Goal: Task Accomplishment & Management: Use online tool/utility

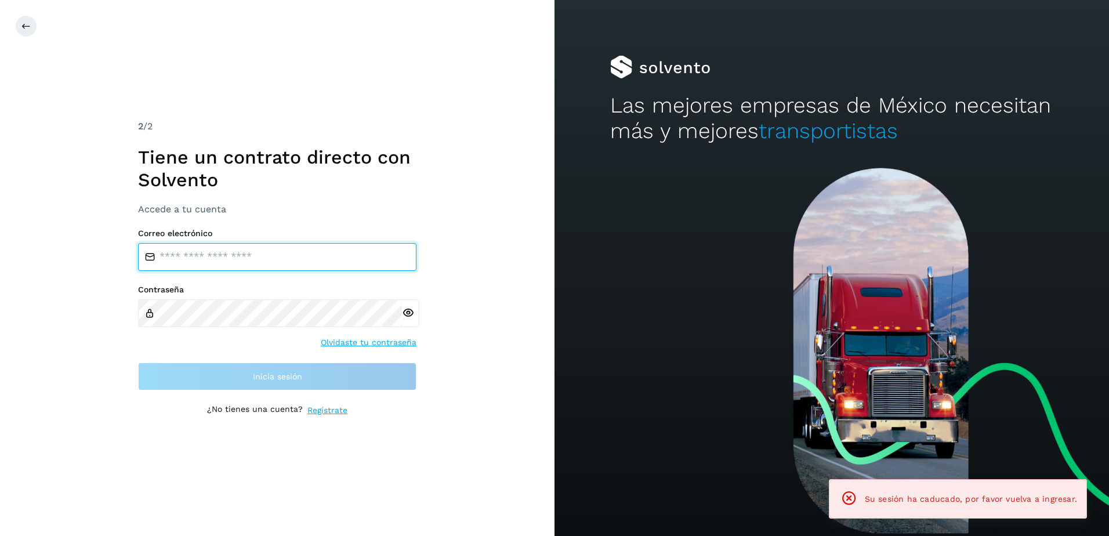
type input "**********"
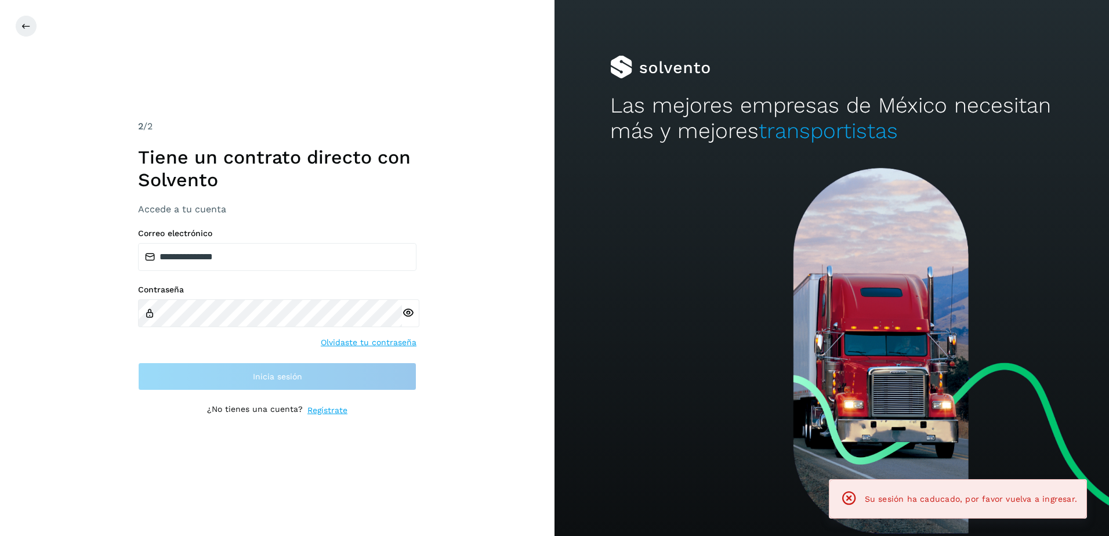
click at [161, 346] on div "Contraseña Olvidaste tu contraseña" at bounding box center [277, 317] width 279 height 64
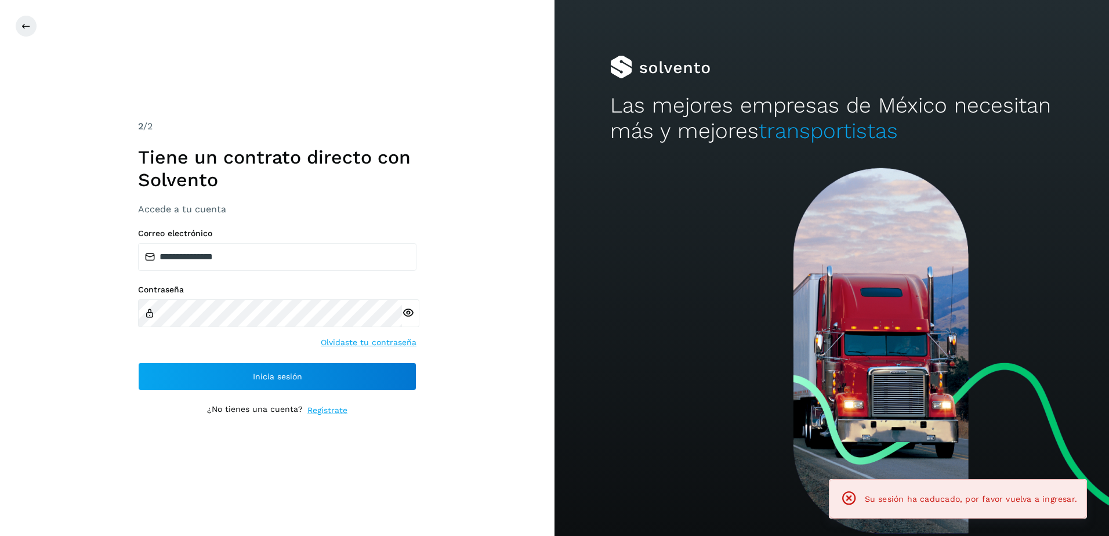
click at [171, 359] on div "**********" at bounding box center [277, 310] width 279 height 162
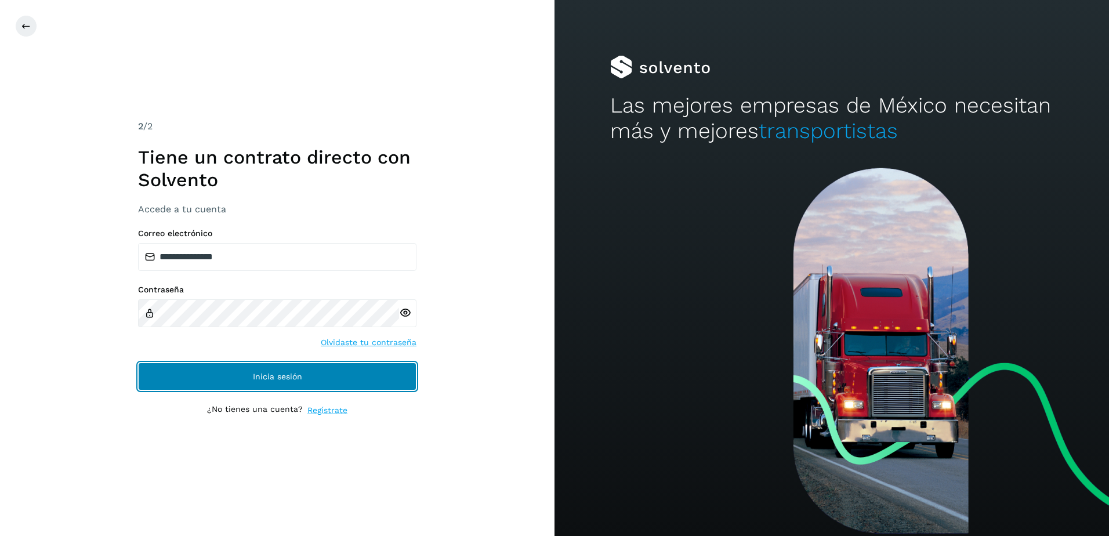
click at [169, 364] on button "Inicia sesión" at bounding box center [277, 377] width 279 height 28
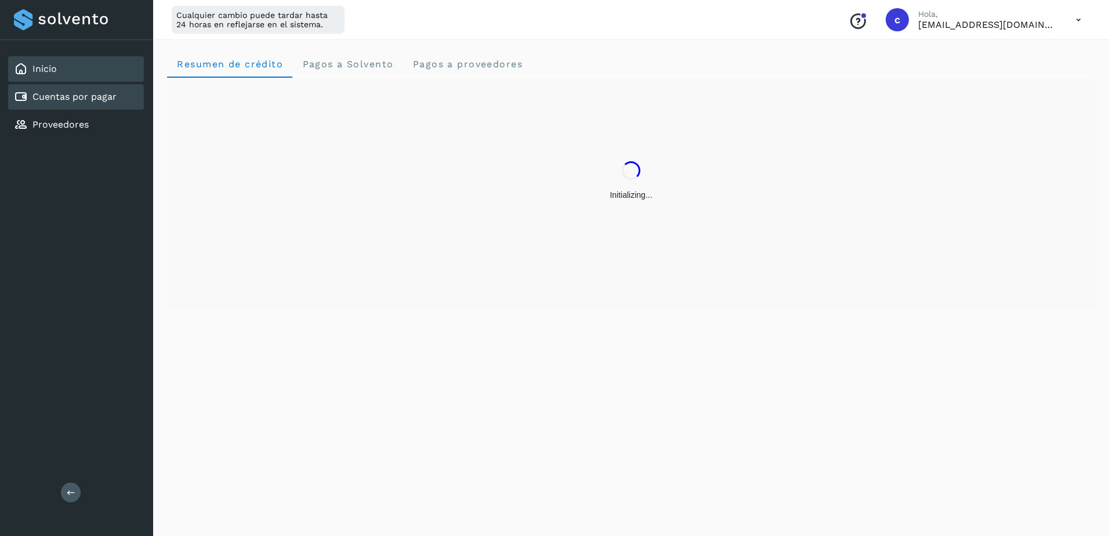
click at [117, 100] on div "Cuentas por pagar" at bounding box center [76, 97] width 136 height 26
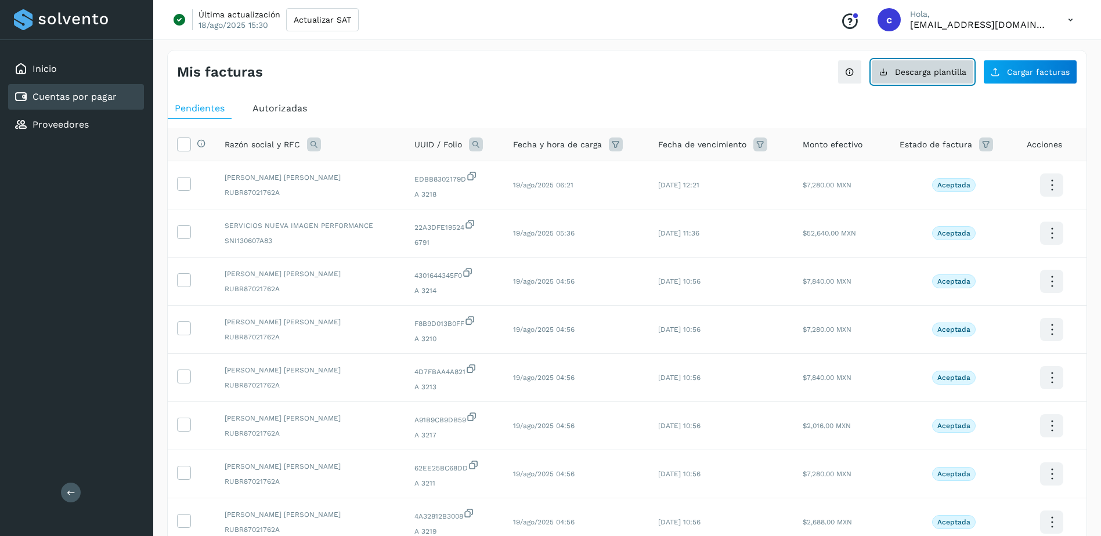
click at [950, 68] on span "Descarga plantilla" at bounding box center [930, 72] width 71 height 8
drag, startPoint x: 118, startPoint y: 131, endPoint x: 162, endPoint y: 124, distance: 44.6
click at [117, 131] on div "Proveedores" at bounding box center [76, 125] width 136 height 26
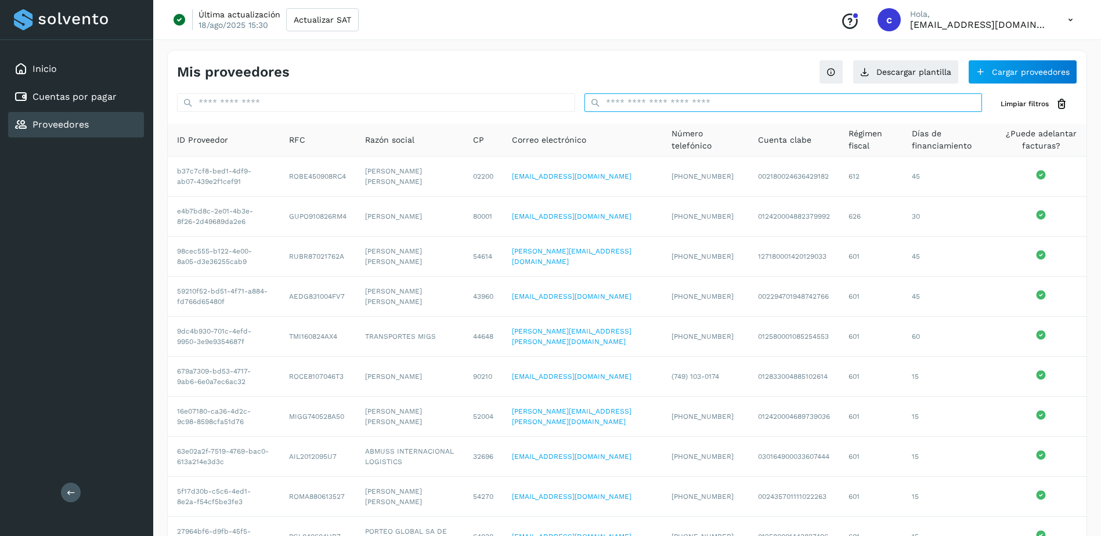
click at [714, 106] on input "text" at bounding box center [783, 102] width 398 height 19
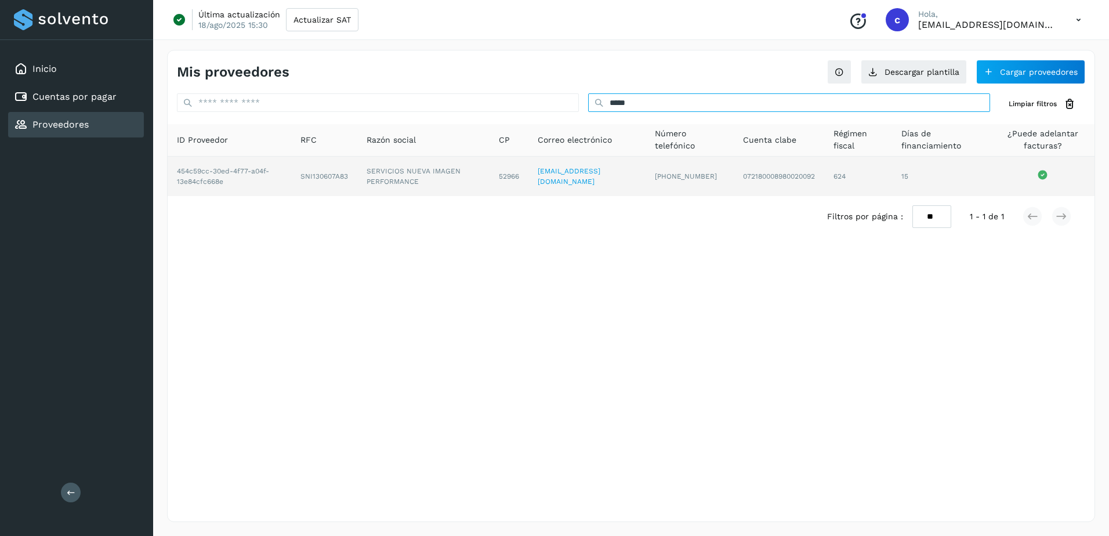
type input "*****"
drag, startPoint x: 320, startPoint y: 180, endPoint x: 353, endPoint y: 178, distance: 33.7
click at [357, 178] on td "SNI130607A83" at bounding box center [423, 176] width 132 height 39
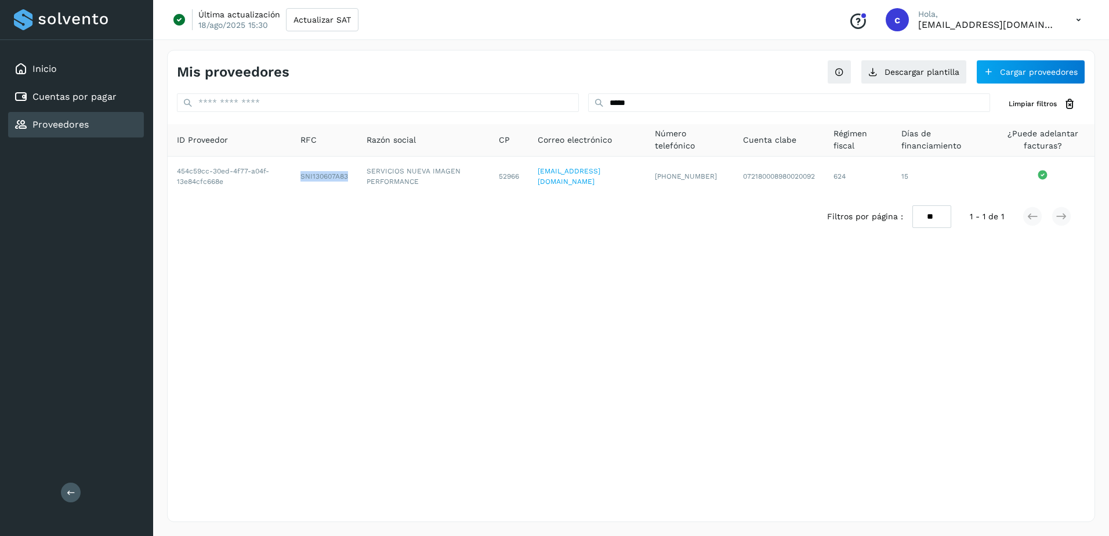
copy td "SNI130607A83"
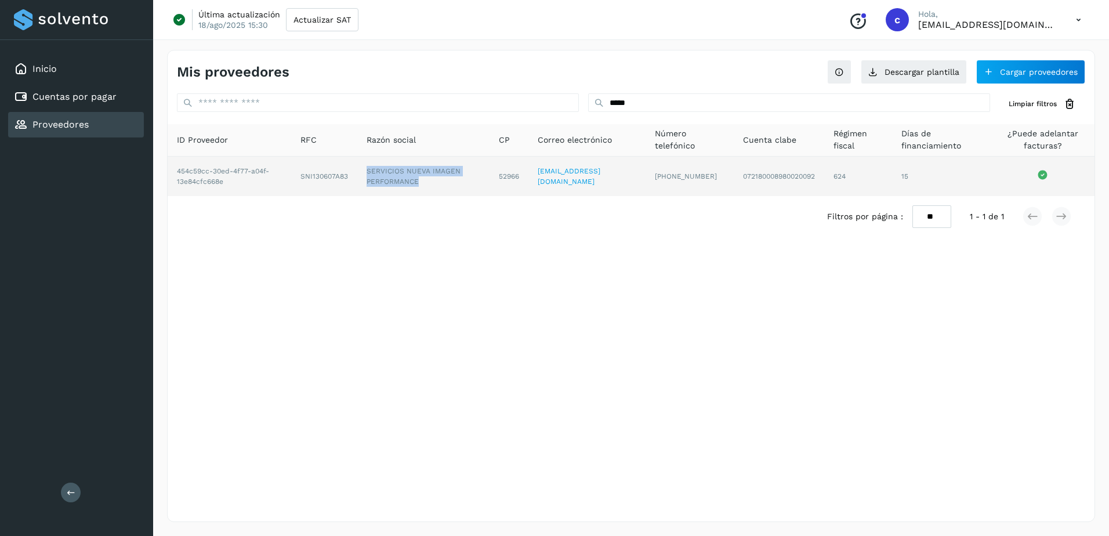
drag, startPoint x: 360, startPoint y: 168, endPoint x: 426, endPoint y: 185, distance: 67.7
click at [490, 185] on td "SERVICIOS NUEVA IMAGEN PERFORMANCE" at bounding box center [509, 176] width 39 height 39
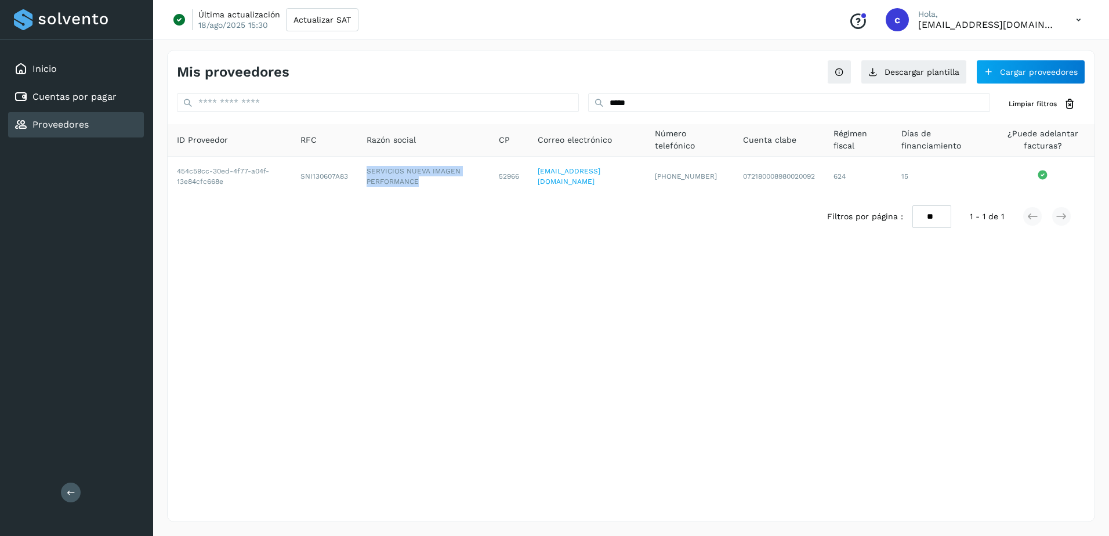
copy td "SERVICIOS NUEVA IMAGEN PERFORMANCE"
click at [79, 97] on link "Cuentas por pagar" at bounding box center [74, 96] width 84 height 11
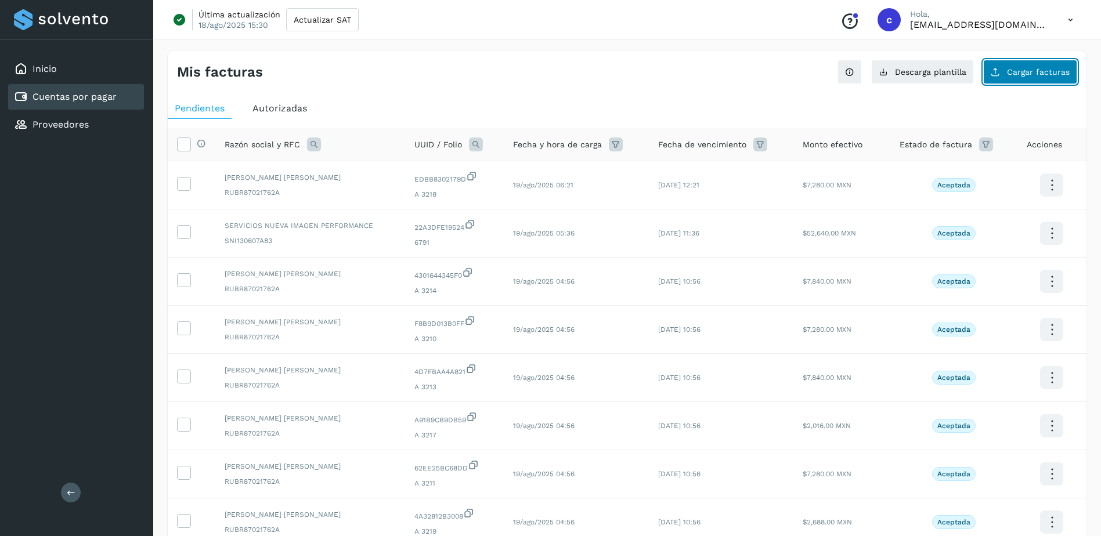
click at [1040, 79] on button "Cargar facturas" at bounding box center [1030, 72] width 94 height 24
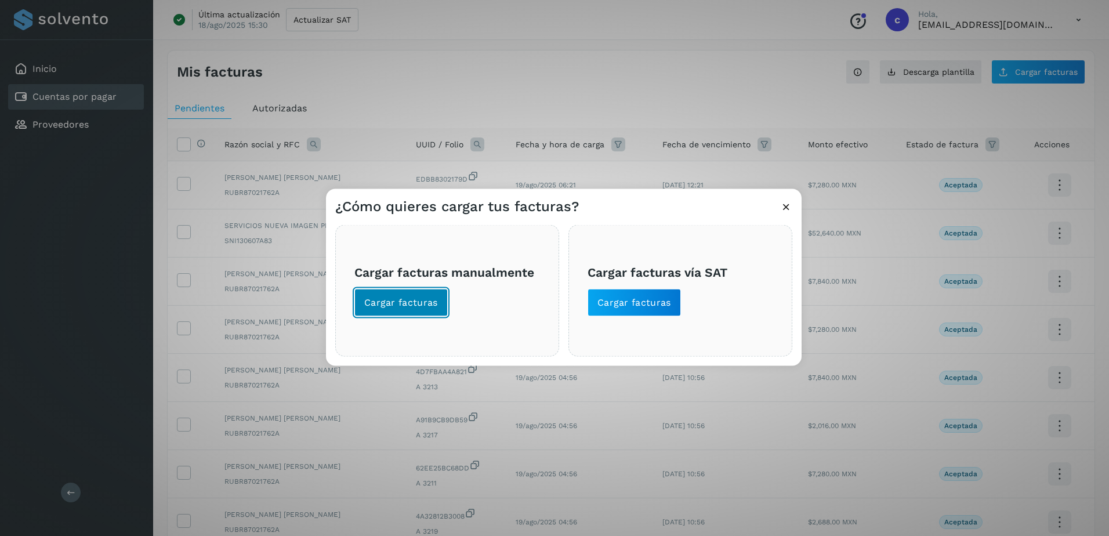
click at [401, 314] on button "Cargar facturas" at bounding box center [401, 303] width 93 height 28
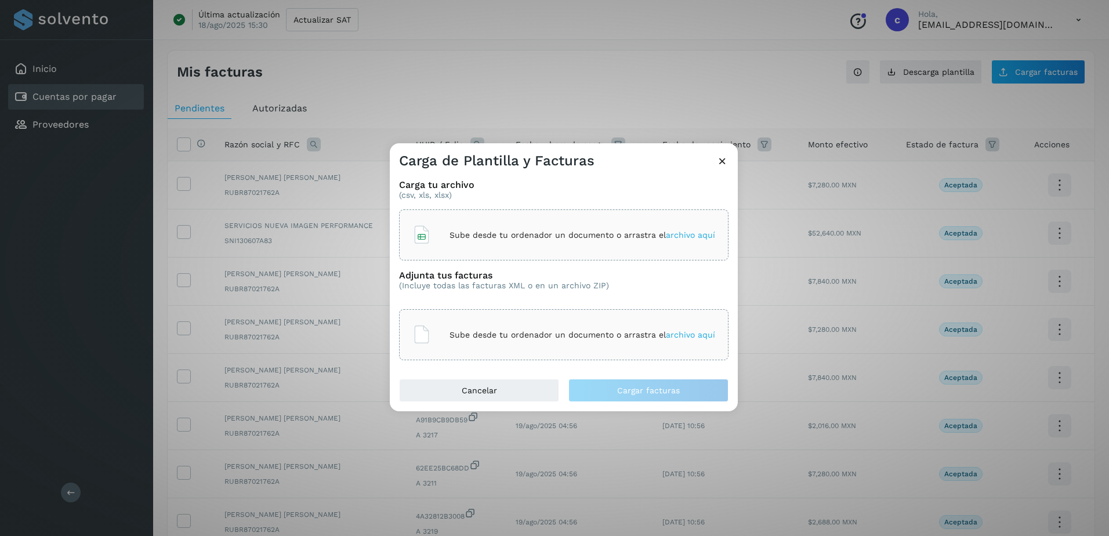
click at [461, 233] on p "Sube desde tu ordenador un documento o arrastra el archivo aquí" at bounding box center [583, 235] width 266 height 10
click at [482, 308] on div "Adjunta tus facturas (Incluye todas las facturas XML o en un archivo ZIP)" at bounding box center [564, 289] width 330 height 39
click at [441, 316] on div "Sube desde tu ordenador un documento o arrastra el archivo aquí" at bounding box center [564, 334] width 330 height 51
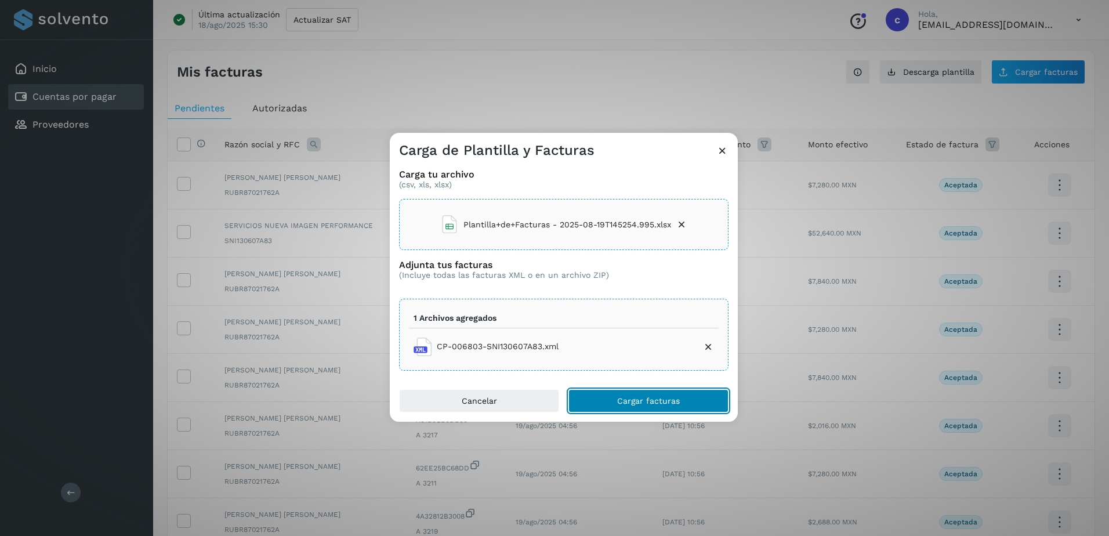
click at [627, 395] on button "Cargar facturas" at bounding box center [649, 400] width 160 height 23
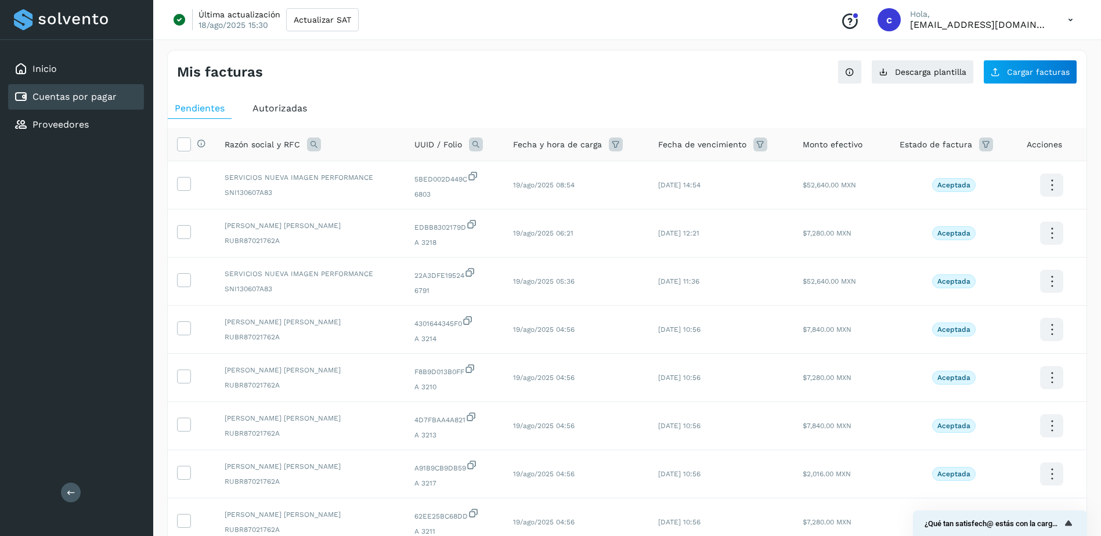
click at [87, 90] on div "Cuentas por pagar" at bounding box center [65, 97] width 103 height 14
click at [927, 76] on span "Descarga plantilla" at bounding box center [930, 72] width 71 height 8
drag, startPoint x: 107, startPoint y: 132, endPoint x: 149, endPoint y: 126, distance: 41.7
click at [106, 132] on div "Proveedores" at bounding box center [76, 125] width 136 height 26
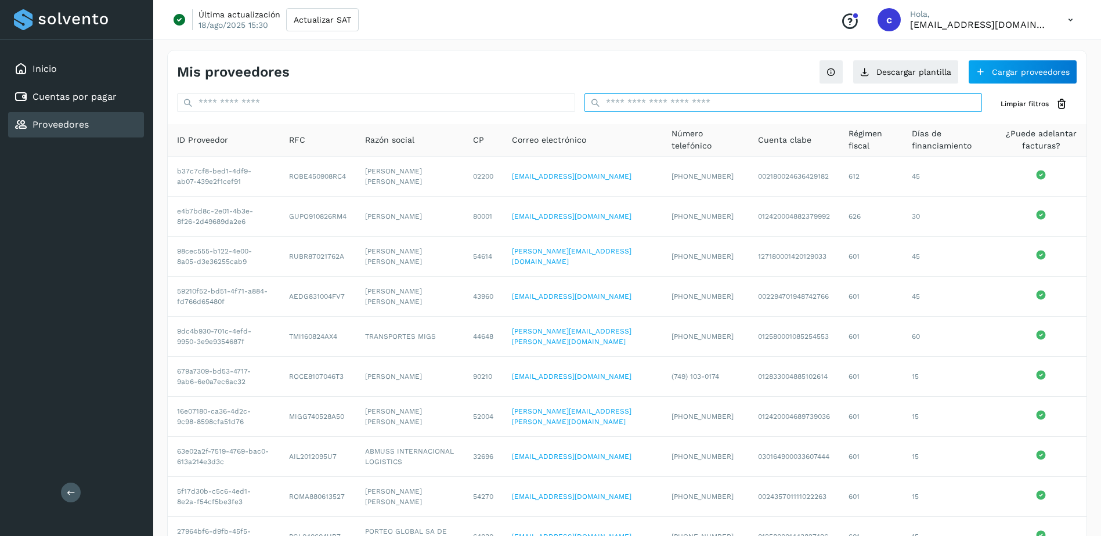
click at [705, 99] on input "text" at bounding box center [783, 102] width 398 height 19
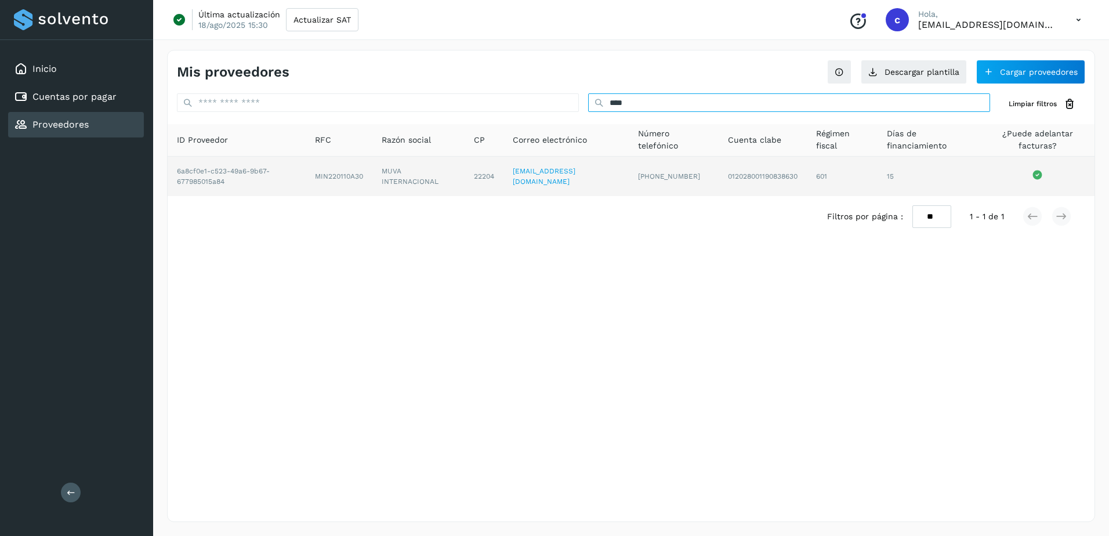
type input "****"
drag, startPoint x: 310, startPoint y: 179, endPoint x: 362, endPoint y: 184, distance: 51.9
click at [373, 184] on td "MIN220110A30" at bounding box center [419, 176] width 92 height 39
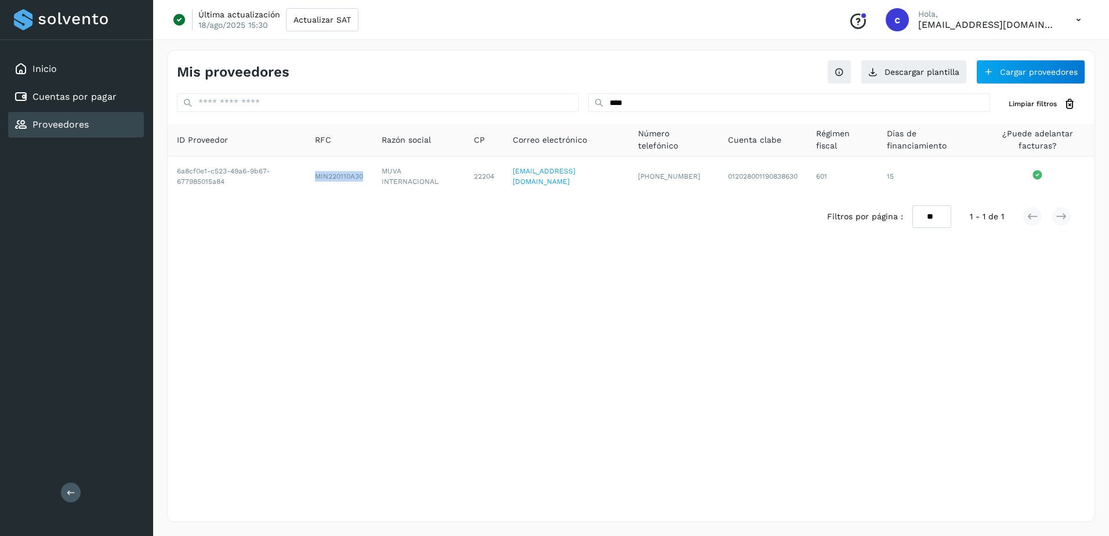
copy td "MIN220110A30"
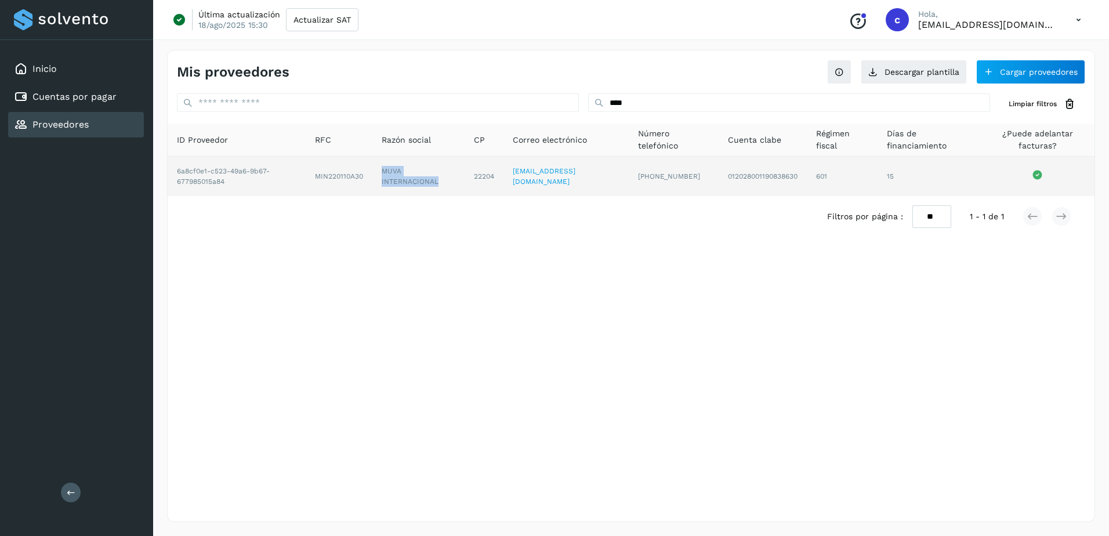
drag, startPoint x: 378, startPoint y: 171, endPoint x: 443, endPoint y: 183, distance: 66.7
click at [465, 183] on td "MUVA INTERNACIONAL" at bounding box center [484, 176] width 39 height 39
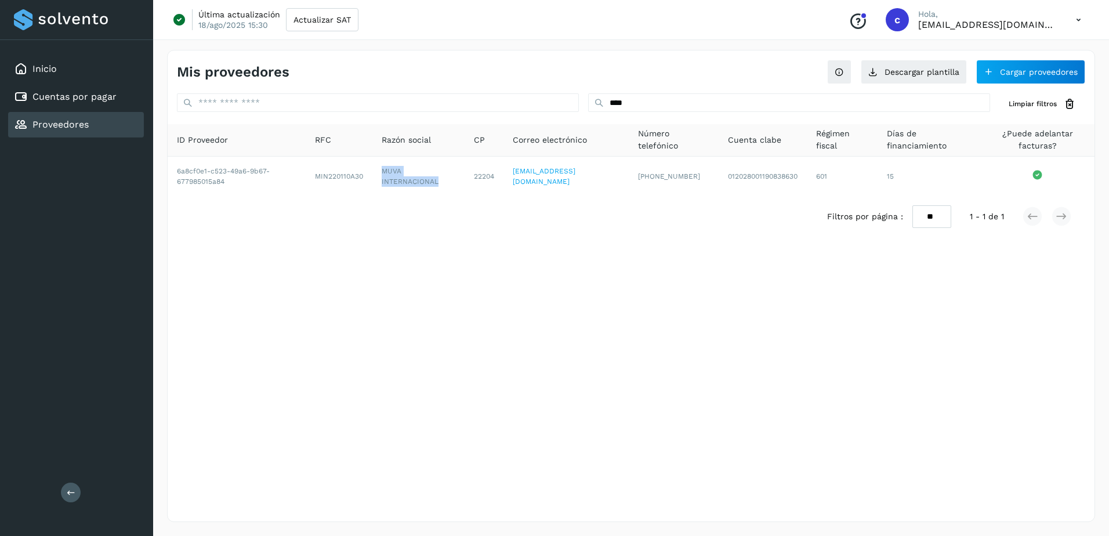
copy td "MUVA INTERNACIONAL"
click at [81, 84] on div "Inicio Cuentas por pagar Proveedores" at bounding box center [76, 97] width 153 height 114
click at [60, 100] on link "Cuentas por pagar" at bounding box center [74, 96] width 84 height 11
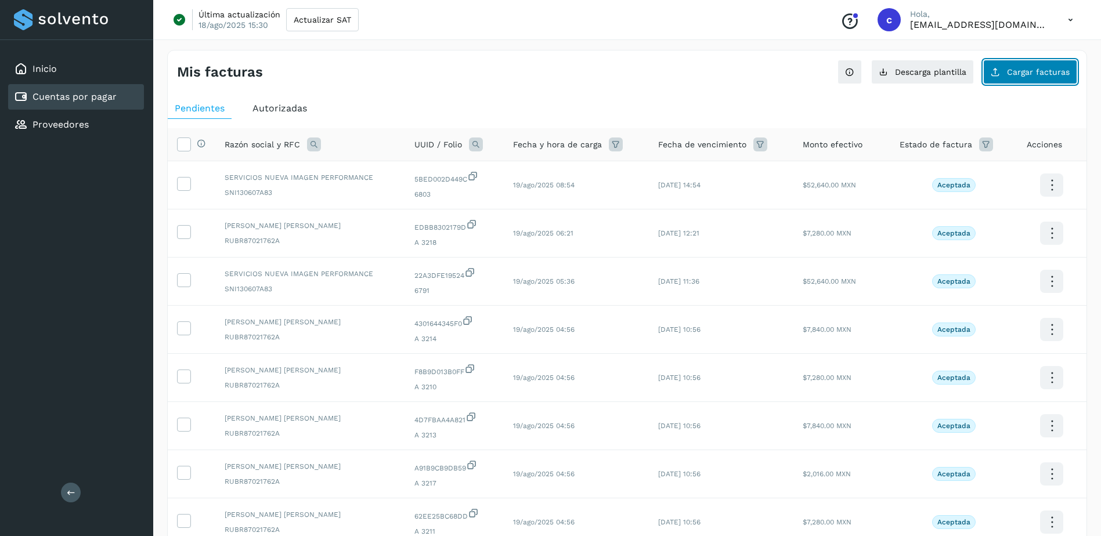
click at [994, 78] on button "Cargar facturas" at bounding box center [1030, 72] width 94 height 24
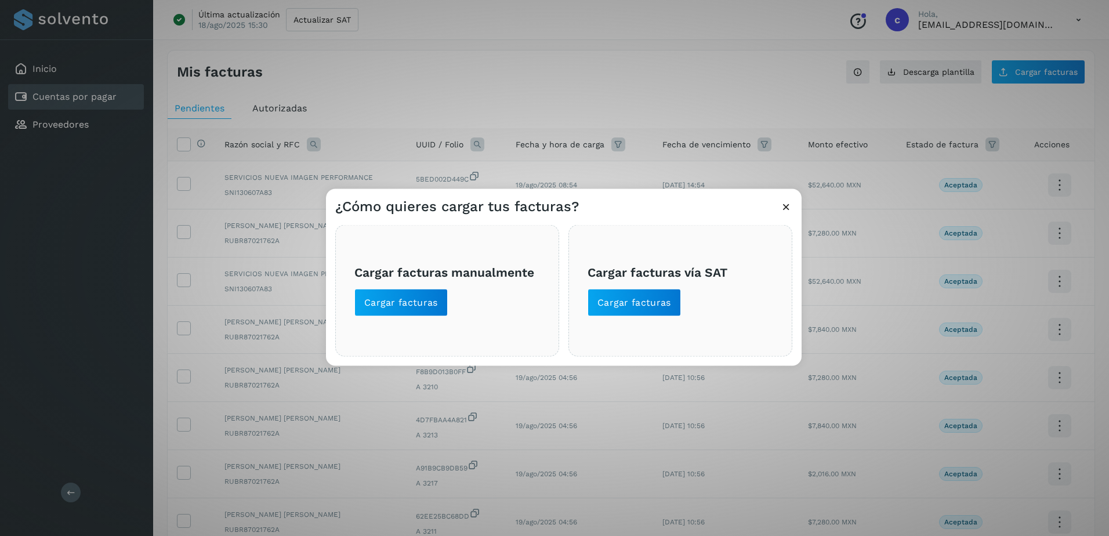
click at [409, 279] on h3 "Cargar facturas manualmente" at bounding box center [448, 272] width 186 height 15
click at [413, 291] on button "Cargar facturas" at bounding box center [401, 303] width 93 height 28
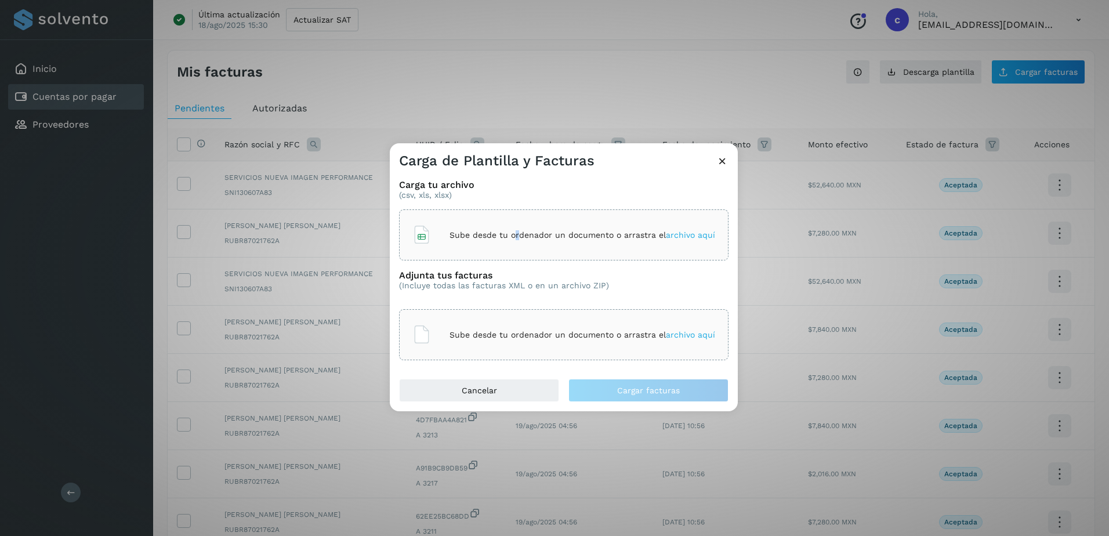
click at [517, 220] on div "Sube desde tu ordenador un documento o arrastra el archivo aquí" at bounding box center [564, 234] width 303 height 31
click at [500, 322] on div "Sube desde tu ordenador un documento o arrastra el archivo aquí" at bounding box center [564, 334] width 303 height 31
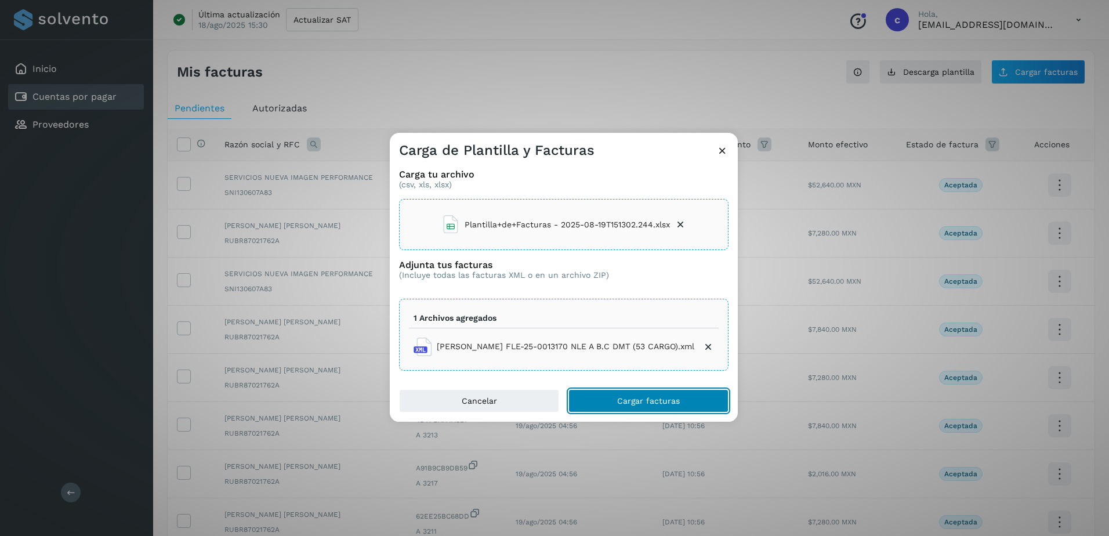
click at [672, 392] on button "Cargar facturas" at bounding box center [649, 400] width 160 height 23
